Goal: Navigation & Orientation: Find specific page/section

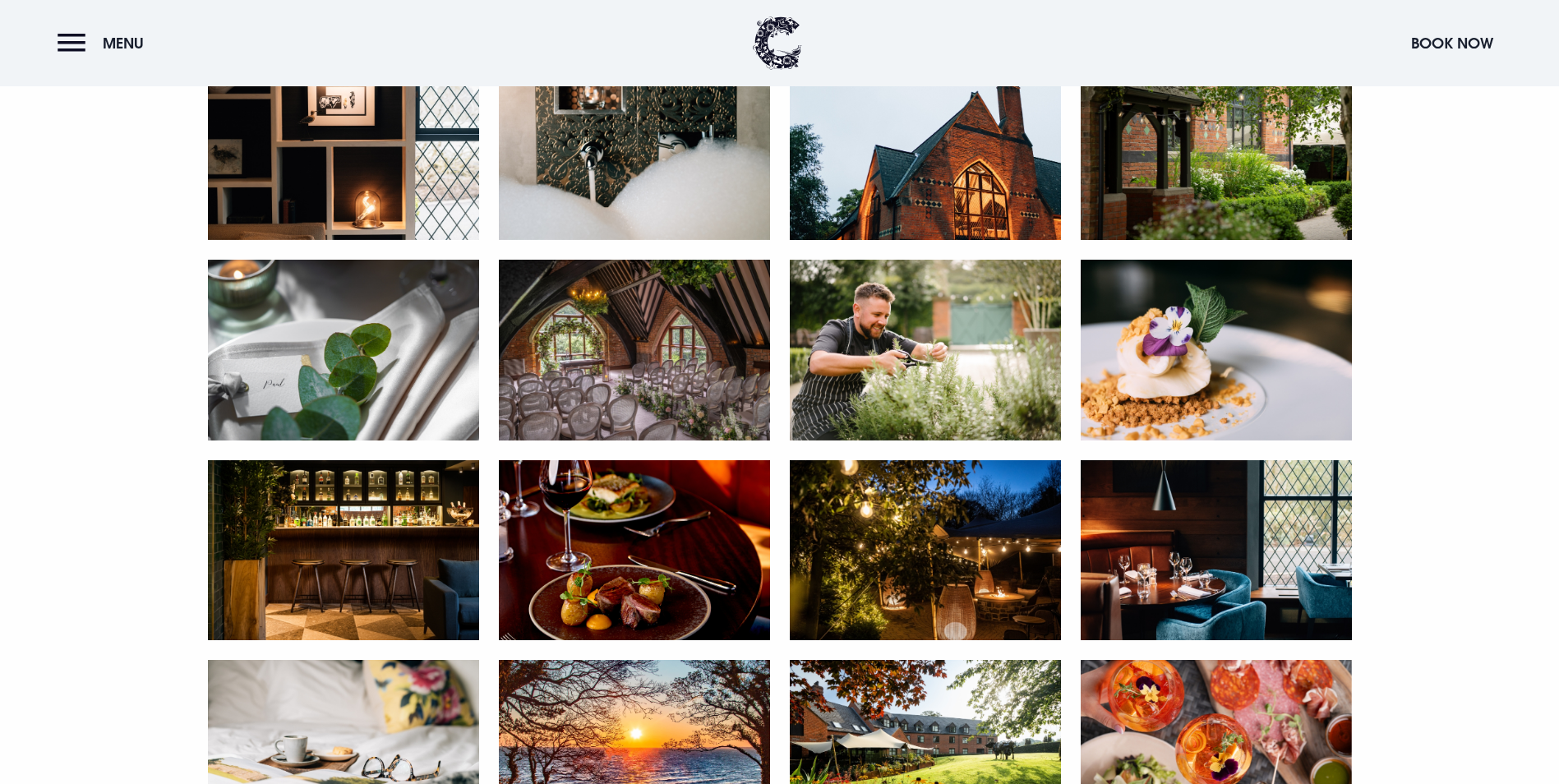
scroll to position [780, 0]
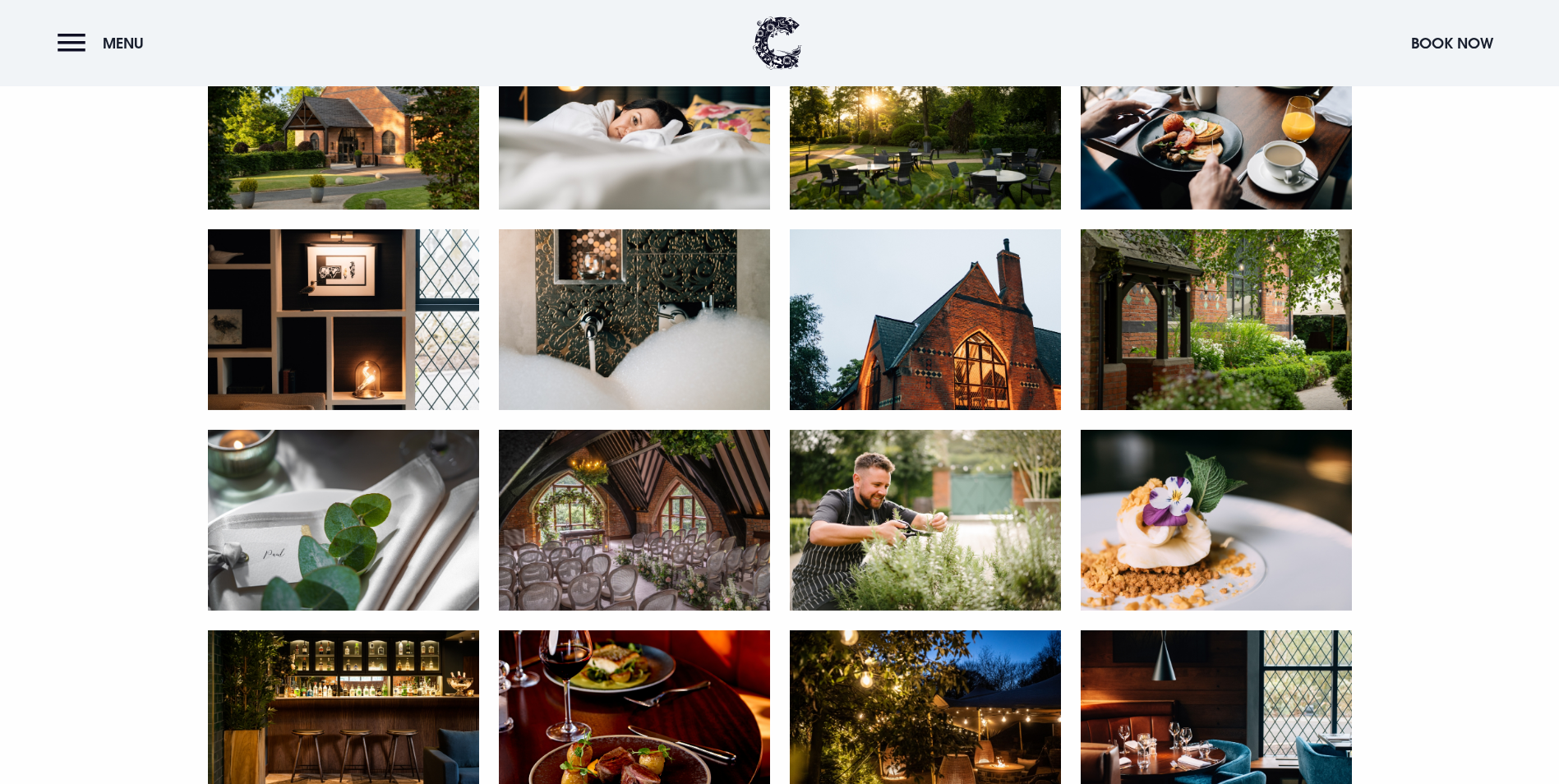
drag, startPoint x: 696, startPoint y: 340, endPoint x: 687, endPoint y: 336, distance: 9.8
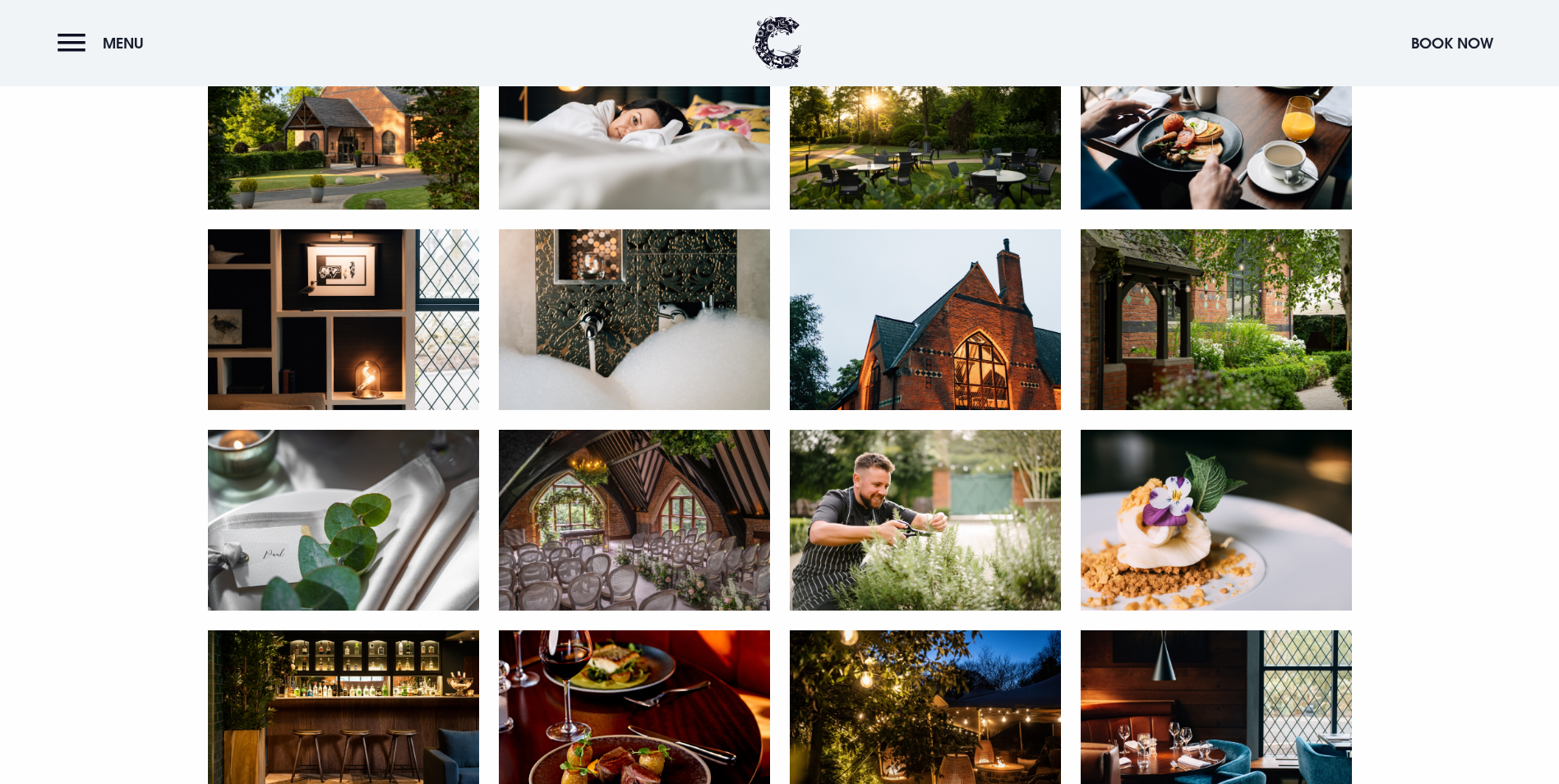
drag, startPoint x: 646, startPoint y: 304, endPoint x: 686, endPoint y: 312, distance: 40.8
drag, startPoint x: 703, startPoint y: 312, endPoint x: 1015, endPoint y: 499, distance: 363.7
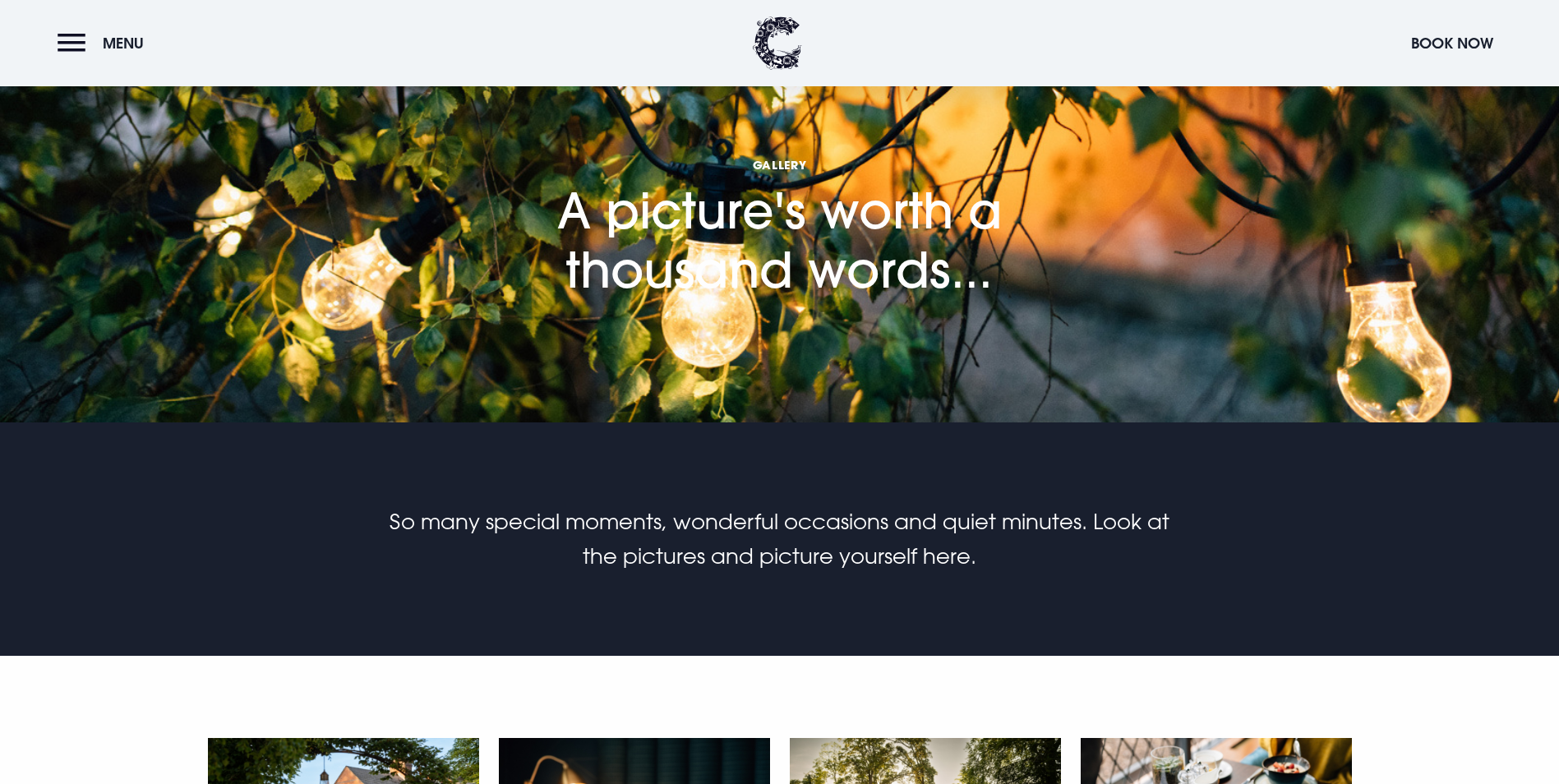
scroll to position [0, 0]
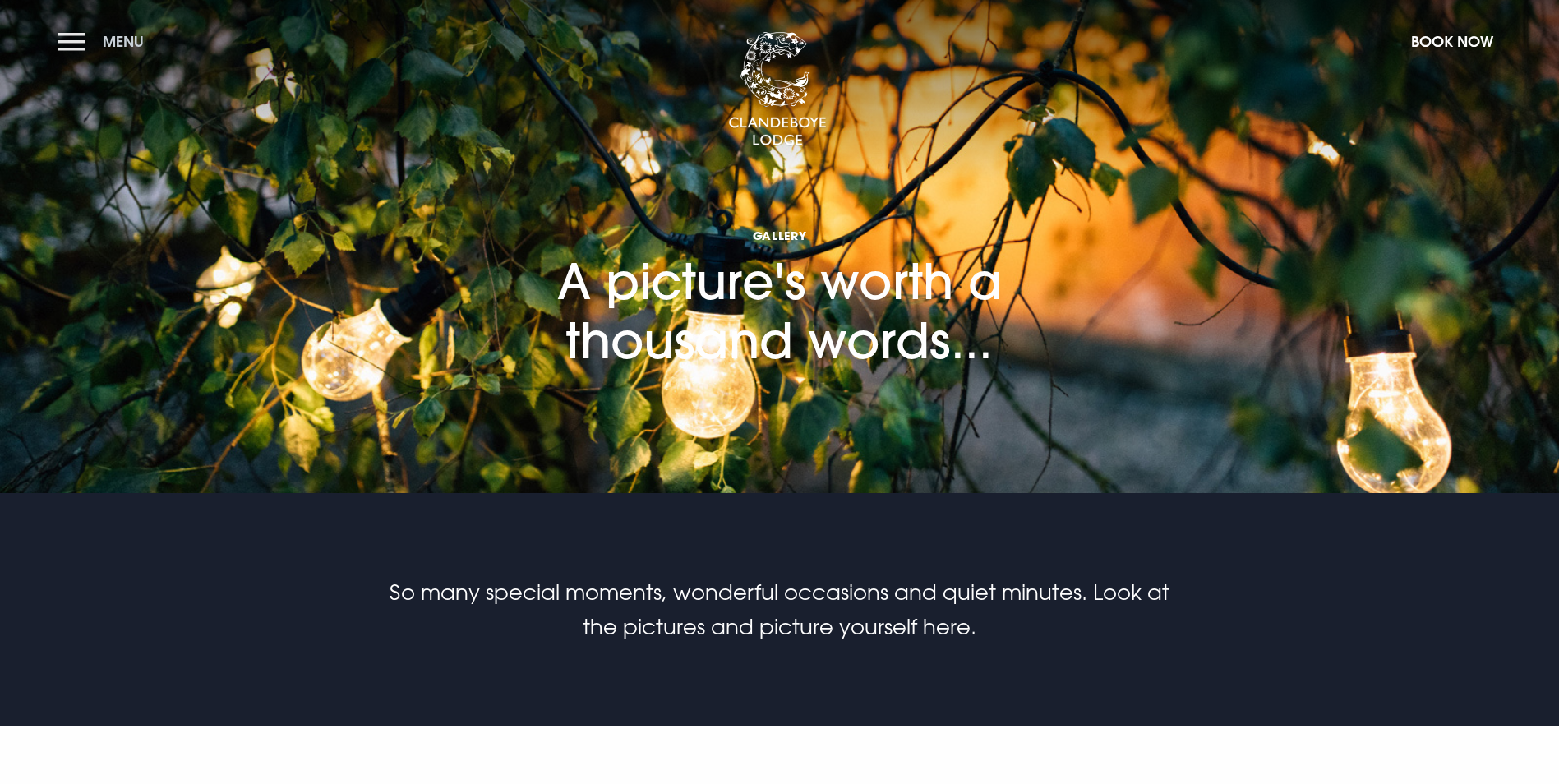
click at [73, 40] on button "Menu" at bounding box center [105, 41] width 95 height 35
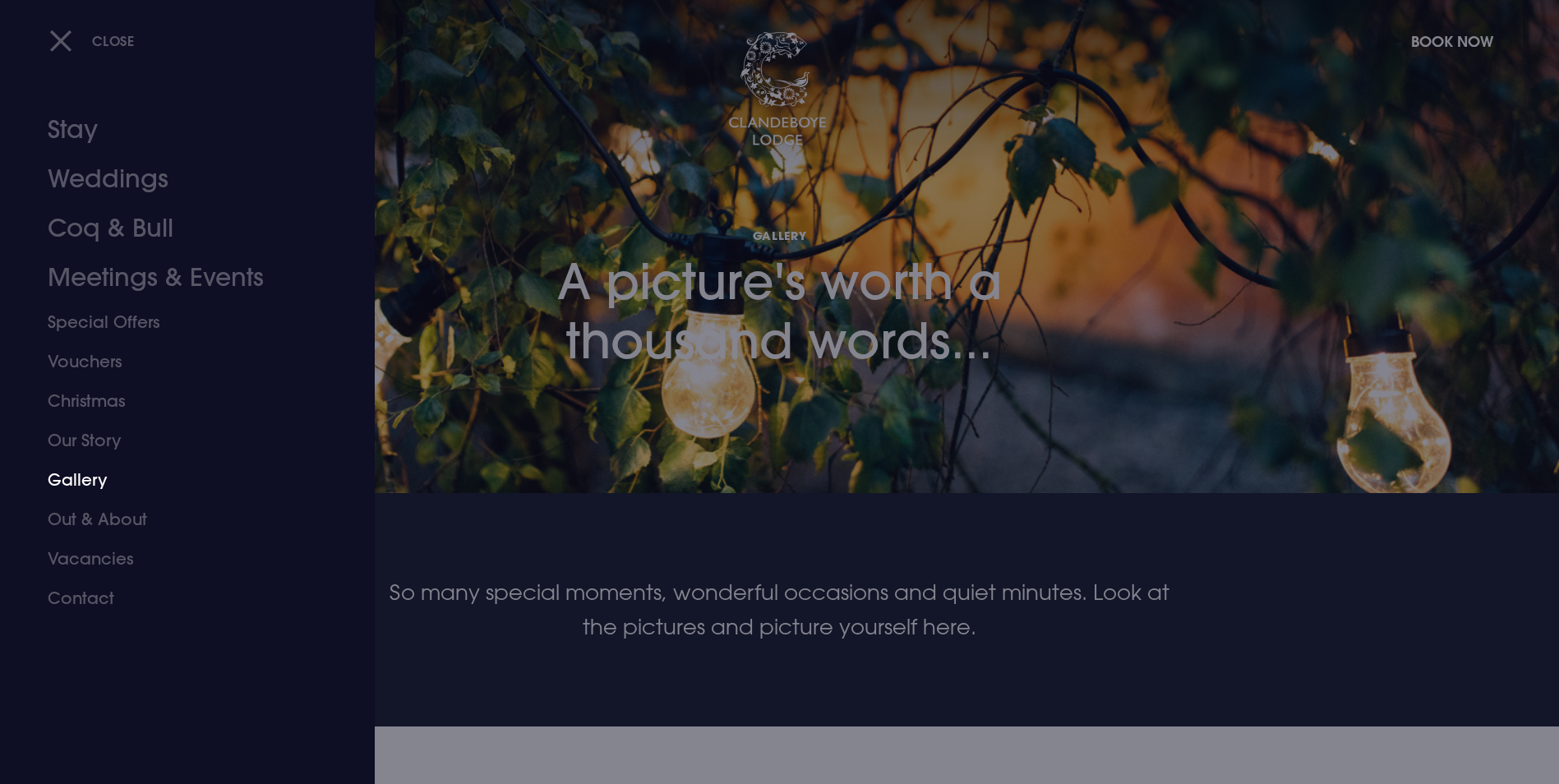
click at [75, 475] on link "Gallery" at bounding box center [177, 480] width 260 height 40
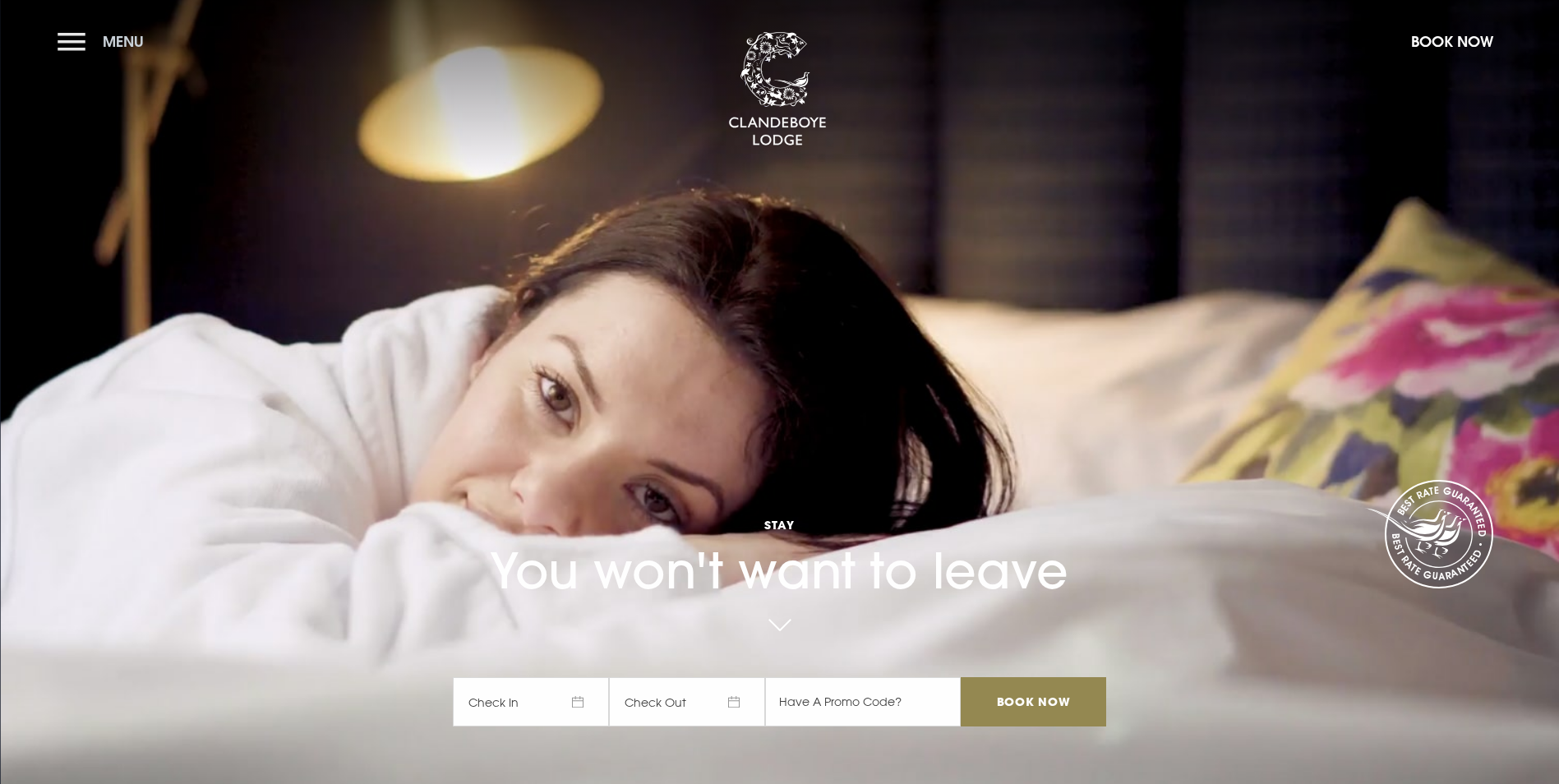
click at [70, 38] on button "Menu" at bounding box center [105, 41] width 95 height 35
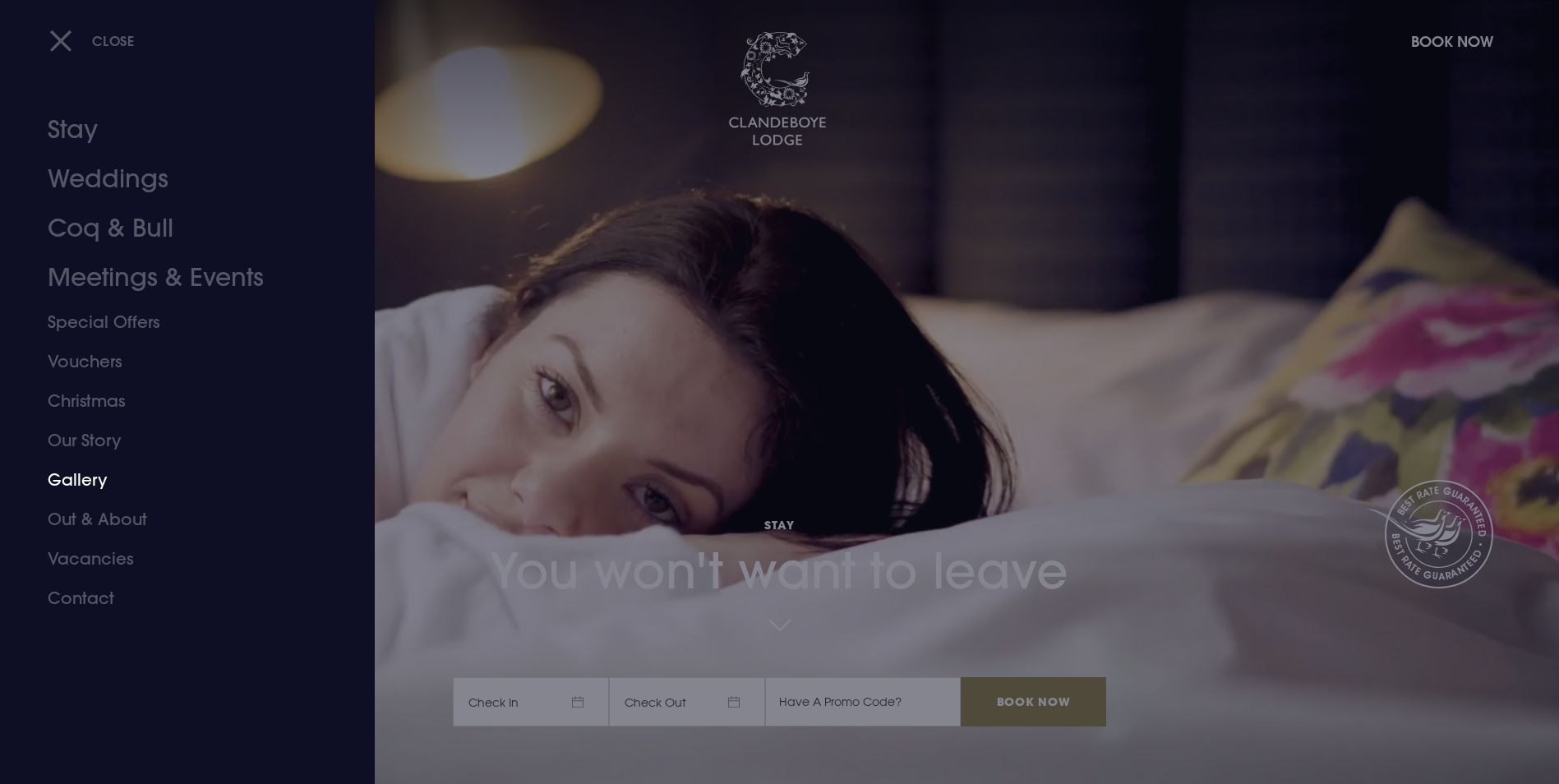
drag, startPoint x: 84, startPoint y: 477, endPoint x: 97, endPoint y: 480, distance: 13.3
click at [84, 477] on link "Gallery" at bounding box center [177, 480] width 260 height 40
